Goal: Check status: Check status

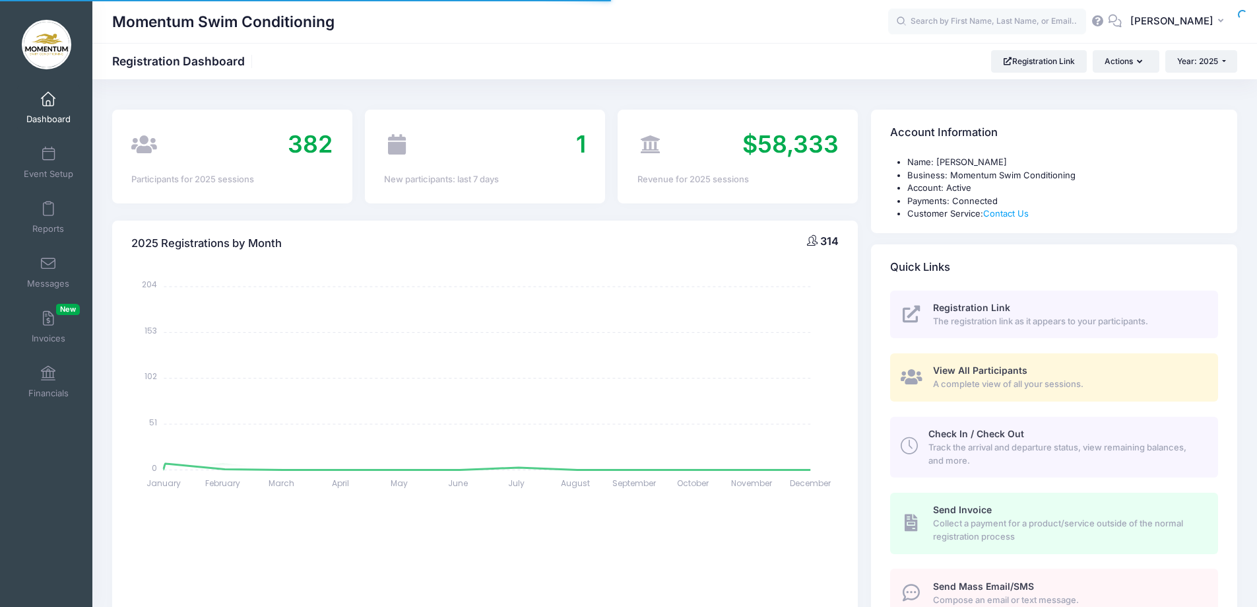
select select
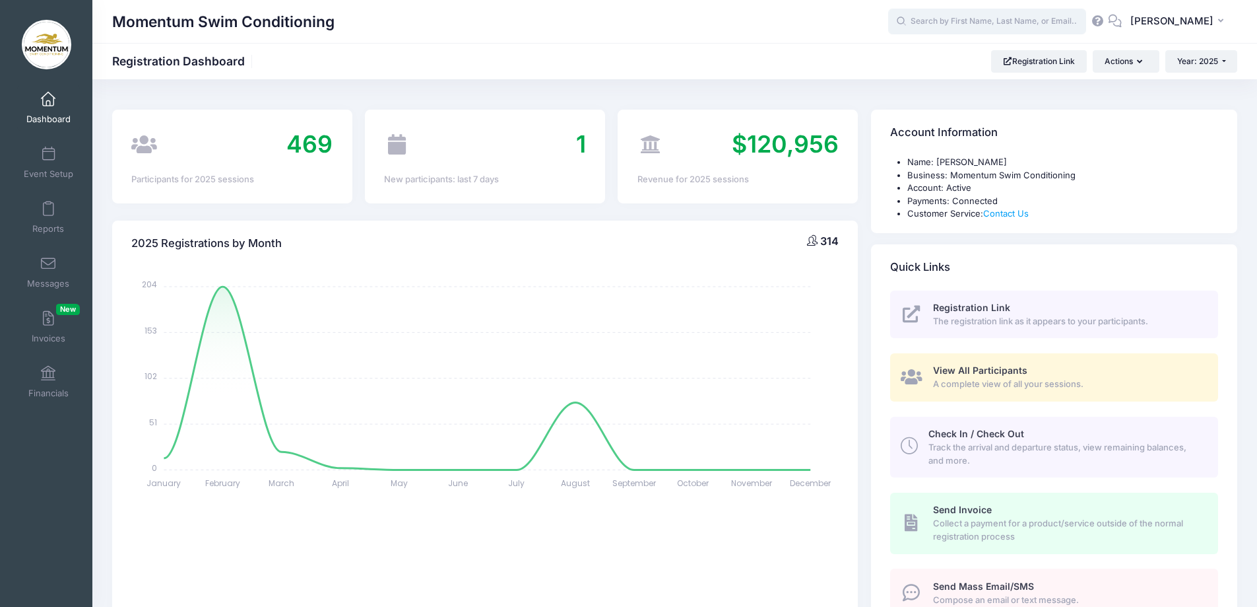
click at [936, 21] on input "text" at bounding box center [987, 22] width 198 height 26
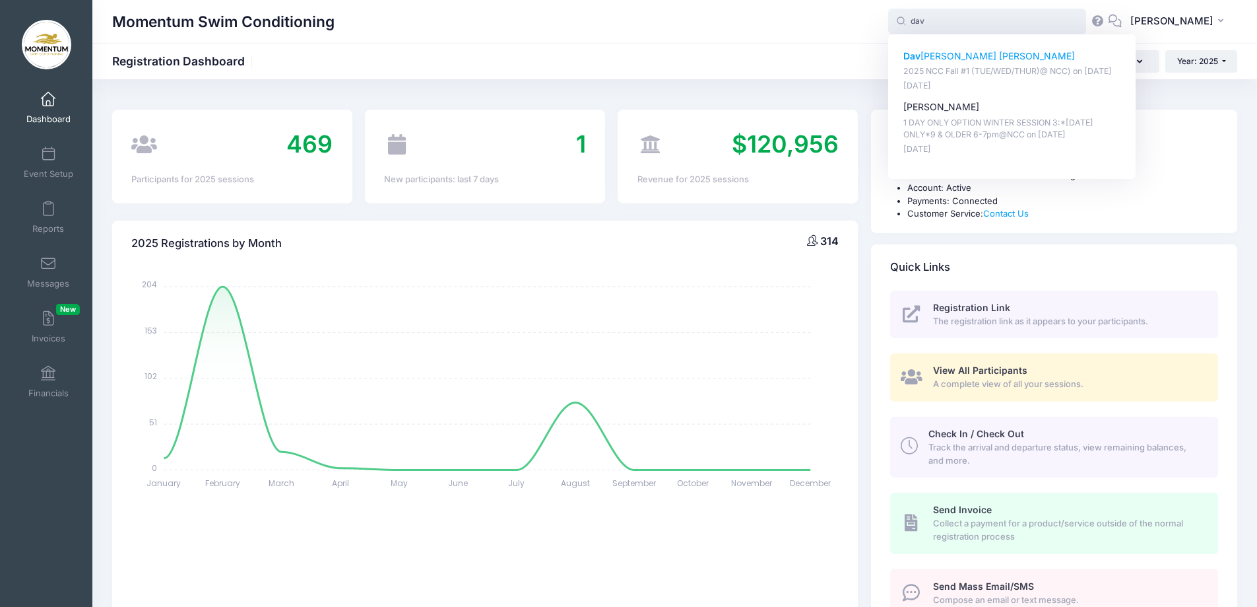
click at [951, 74] on p "2025 NCC Fall #1 (TUE/WED/THUR)@ NCC) on Sep-16, 2025" at bounding box center [1012, 71] width 218 height 13
type input "Davidson Wang (2025 NCC Fall #1 (TUE/WED/THUR)@ NCC), Sep-16, 2025)"
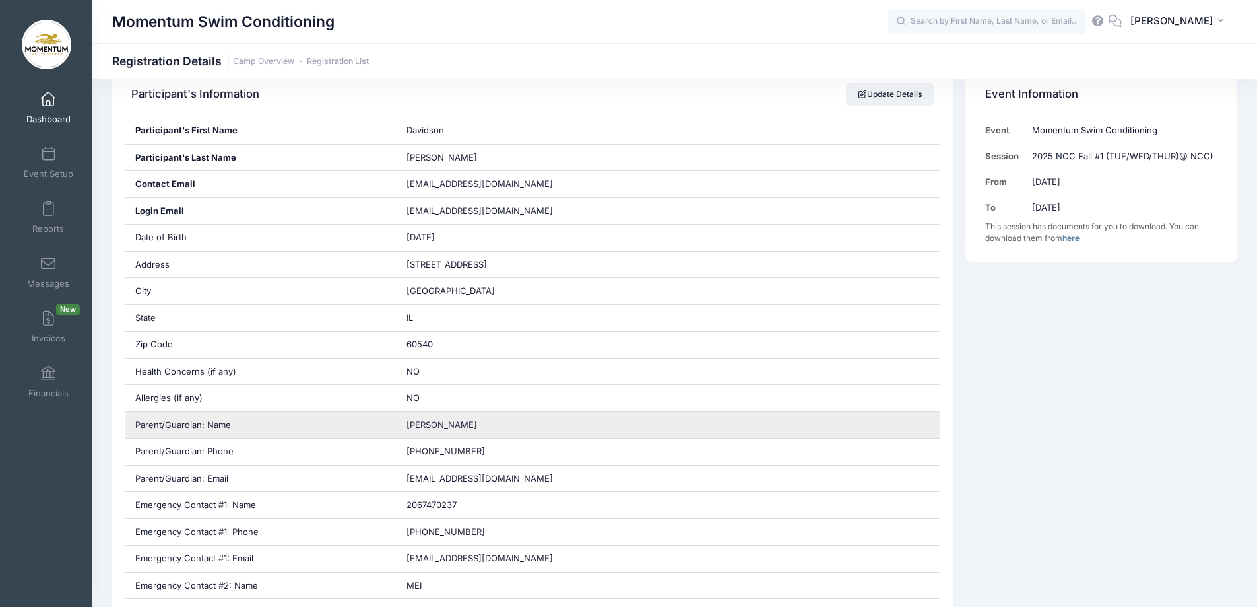
scroll to position [264, 0]
